Goal: Information Seeking & Learning: Learn about a topic

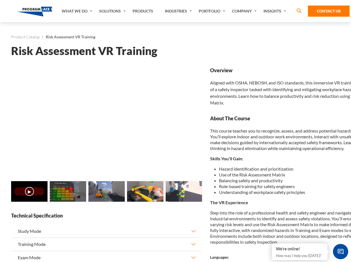
click at [113, 11] on link "Solutions" at bounding box center [112, 11] width 33 height 22
click at [0, 0] on div "AI & Computer Vision Solutions Computer Vision Quality Control AI tools for fas…" at bounding box center [0, 0] width 0 height 0
click at [0, 0] on div "AI & Computer Vision Solutions Virtual Training Solutions Virtual Tour Solution…" at bounding box center [0, 0] width 0 height 0
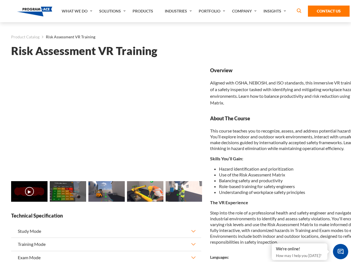
click at [0, 0] on div "AI & Computer Vision Solutions Virtual Training Solutions Virtual Tour Solution…" at bounding box center [0, 0] width 0 height 0
click at [0, 0] on div "AI & Computer Vision Solutions Computer Vision Quality Control AI tools for fas…" at bounding box center [0, 0] width 0 height 0
